Goal: Task Accomplishment & Management: Manage account settings

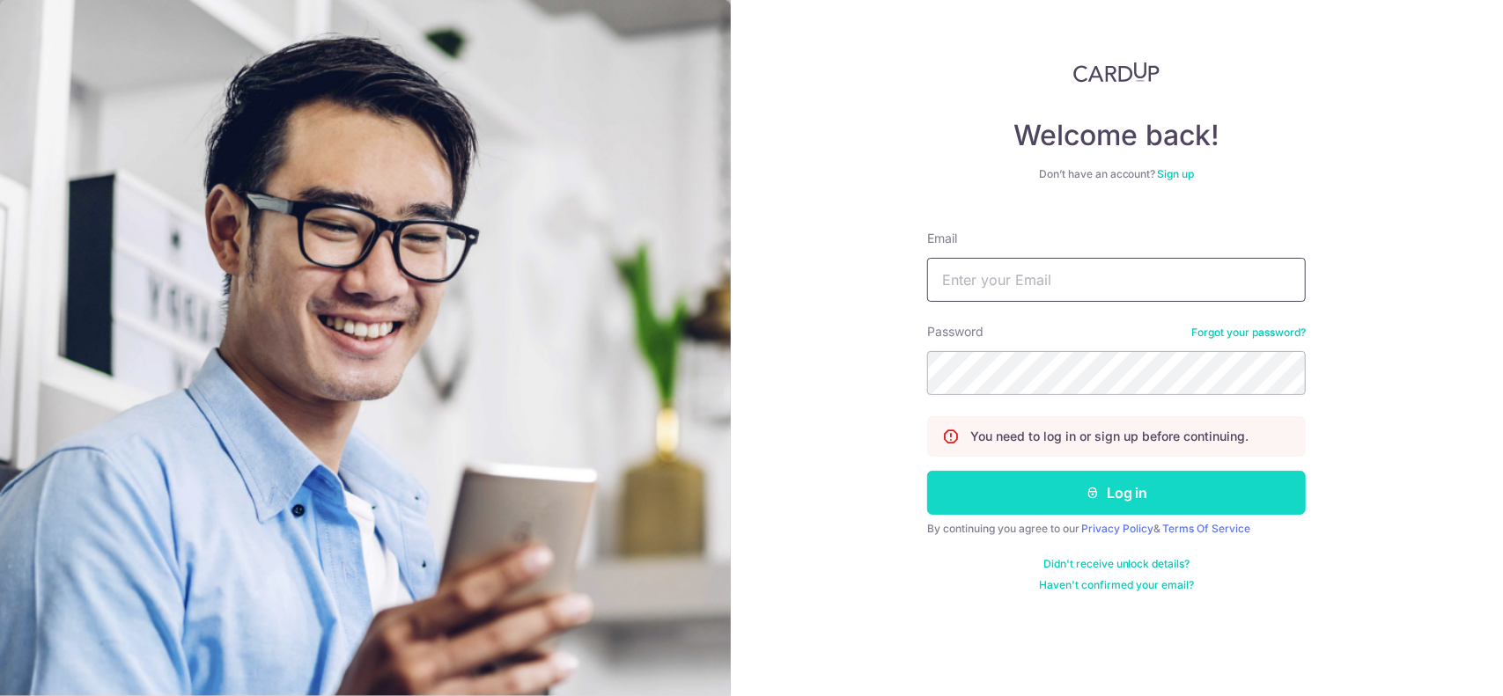
type input "[EMAIL_ADDRESS][DOMAIN_NAME]"
click at [1019, 499] on button "Log in" at bounding box center [1116, 493] width 379 height 44
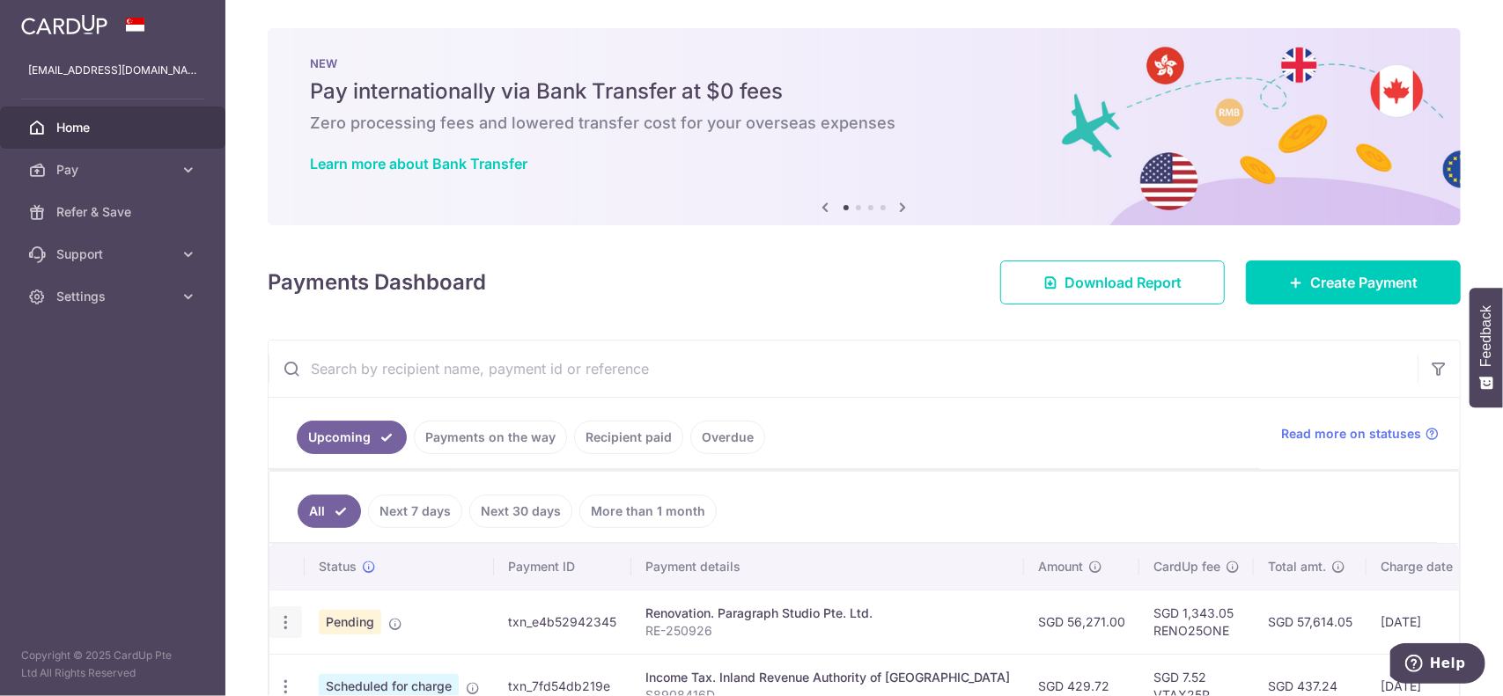
click at [278, 614] on icon "button" at bounding box center [285, 623] width 18 height 18
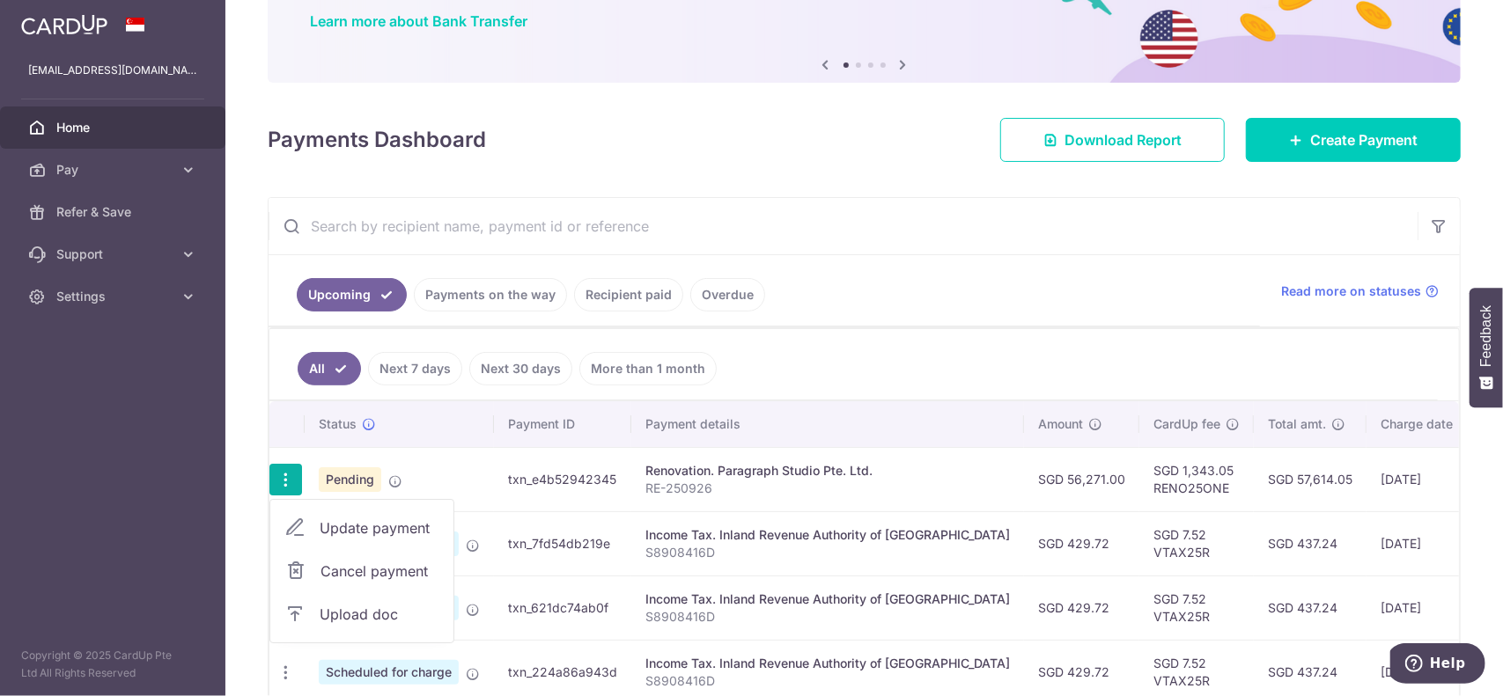
click at [363, 567] on span "Cancel payment" at bounding box center [379, 571] width 118 height 21
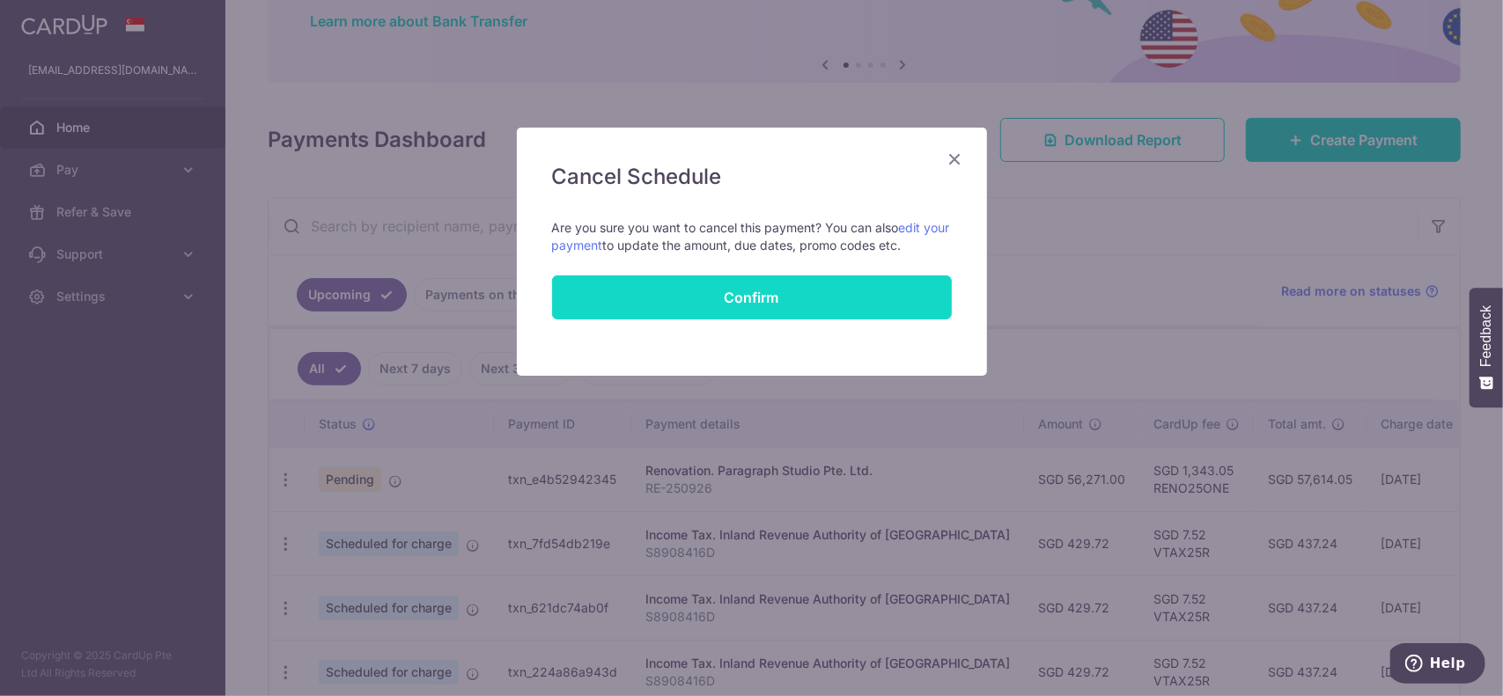
click at [717, 295] on button "Confirm" at bounding box center [752, 298] width 400 height 44
